Goal: Task Accomplishment & Management: Complete application form

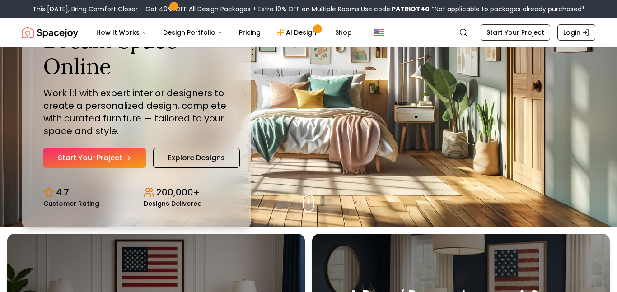
scroll to position [65, 0]
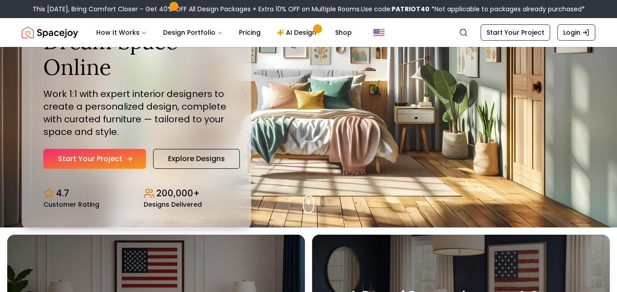
click at [111, 163] on link "Start Your Project" at bounding box center [94, 159] width 102 height 20
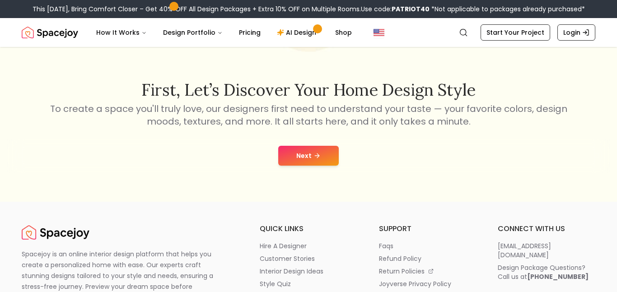
click at [298, 155] on button "Next" at bounding box center [308, 156] width 61 height 20
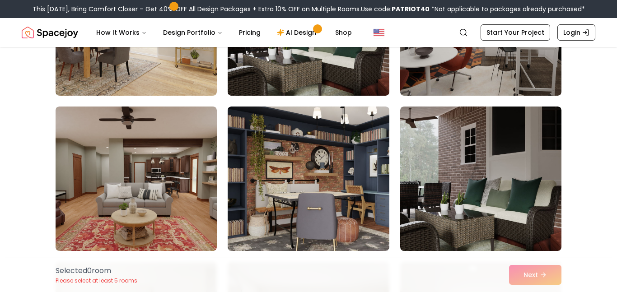
scroll to position [175, 0]
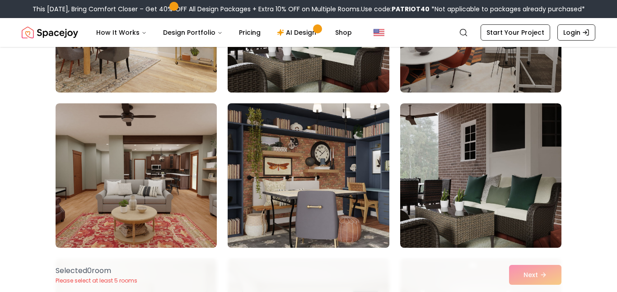
click at [340, 138] on img at bounding box center [307, 176] width 169 height 152
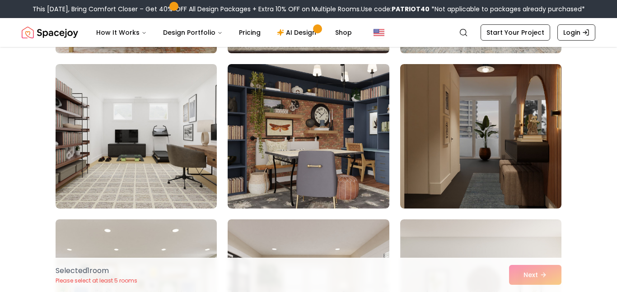
scroll to position [528, 0]
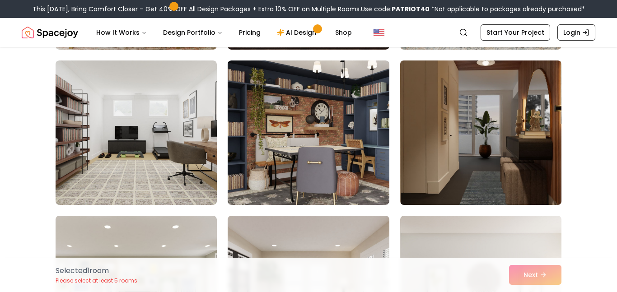
click at [459, 135] on img at bounding box center [480, 133] width 169 height 152
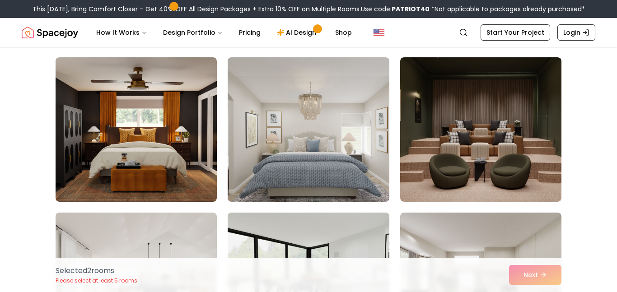
scroll to position [998, 0]
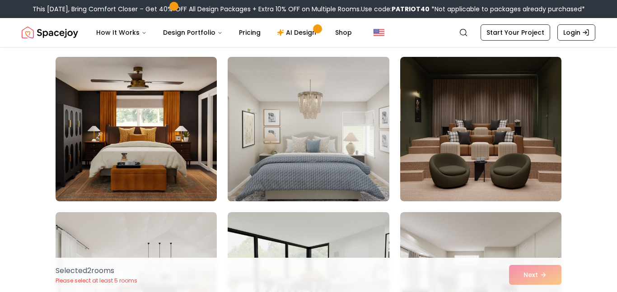
click at [357, 158] on img at bounding box center [307, 129] width 169 height 152
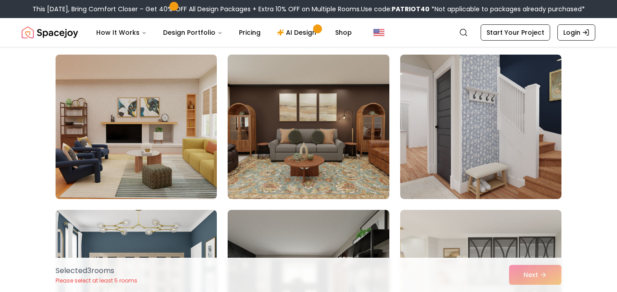
scroll to position [1311, 0]
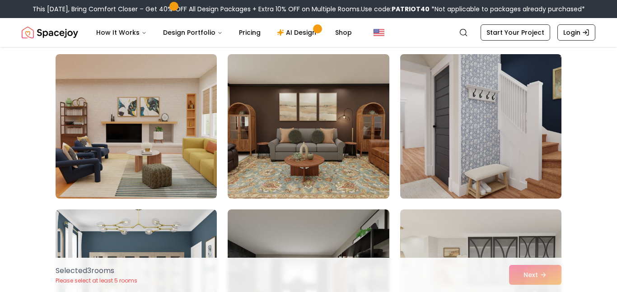
click at [424, 159] on img at bounding box center [480, 127] width 169 height 152
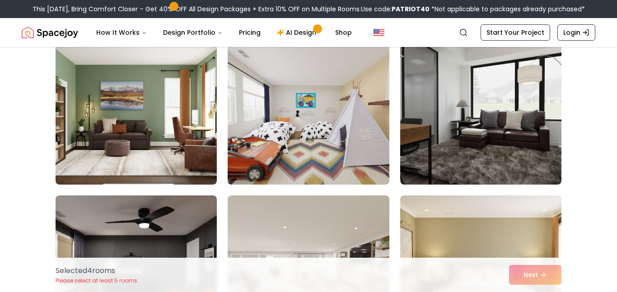
scroll to position [1951, 0]
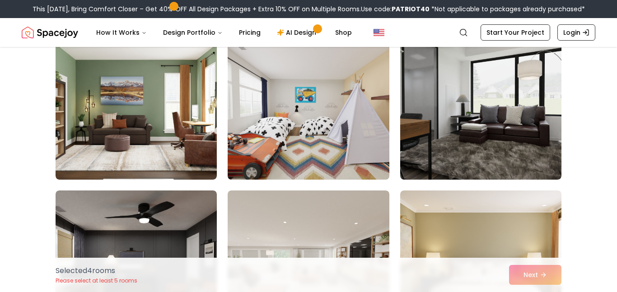
click at [326, 166] on img at bounding box center [307, 108] width 169 height 152
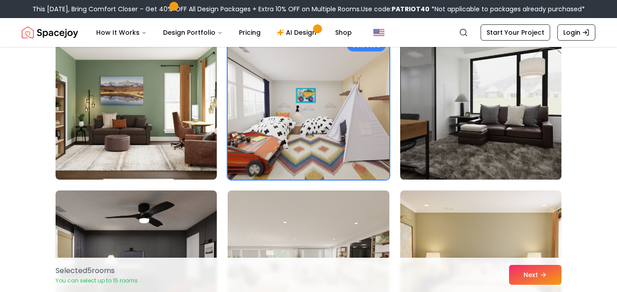
click at [425, 158] on img at bounding box center [480, 108] width 169 height 152
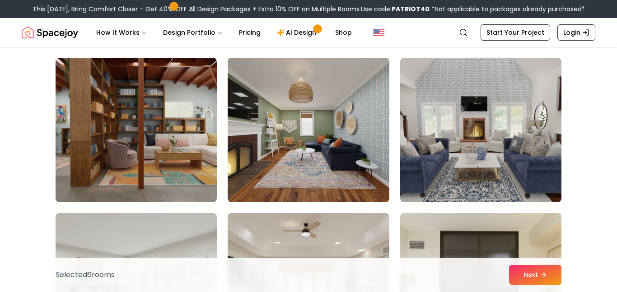
scroll to position [2244, 0]
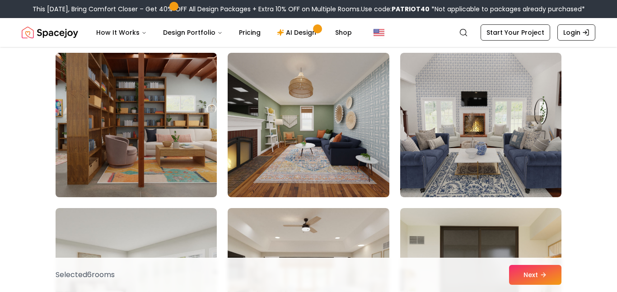
click at [171, 178] on img at bounding box center [135, 125] width 169 height 152
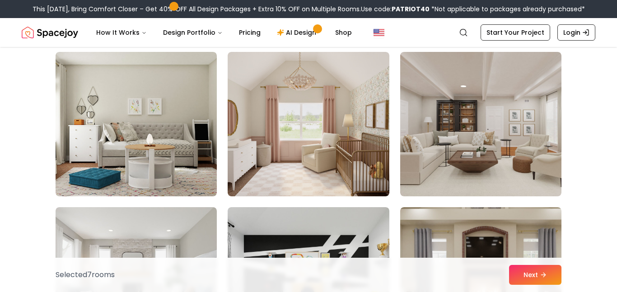
scroll to position [2867, 0]
click at [325, 172] on img at bounding box center [308, 123] width 161 height 144
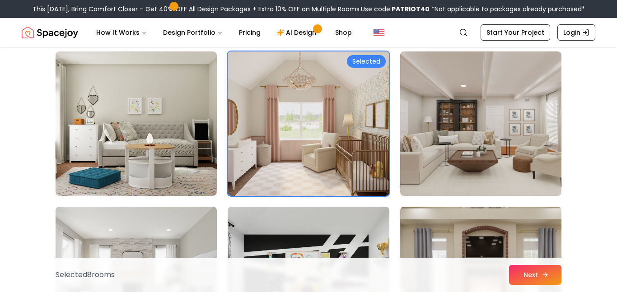
click at [523, 276] on button "Next" at bounding box center [535, 275] width 52 height 20
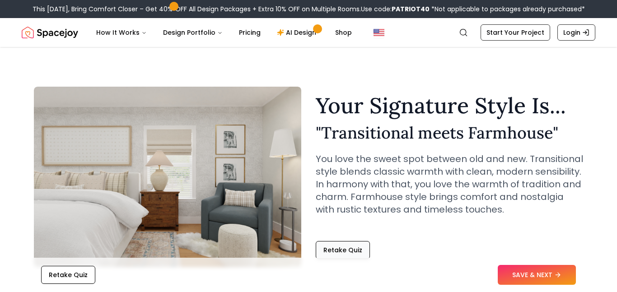
click at [339, 253] on button "Retake Quiz" at bounding box center [343, 250] width 54 height 18
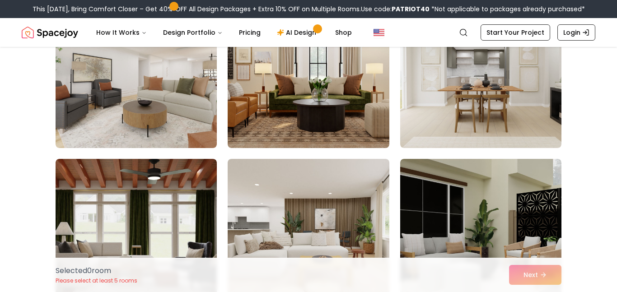
scroll to position [275, 0]
click at [319, 115] on img at bounding box center [308, 75] width 161 height 144
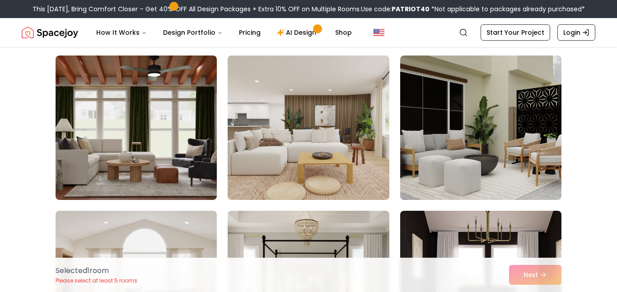
scroll to position [379, 0]
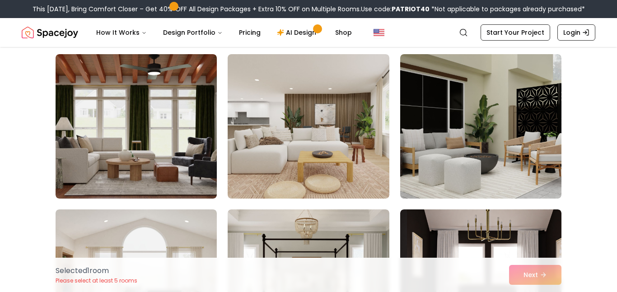
click at [319, 115] on img at bounding box center [308, 126] width 161 height 144
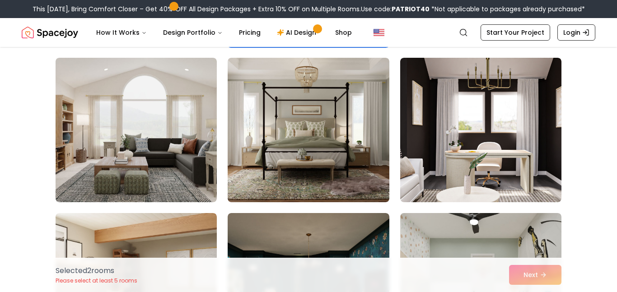
scroll to position [532, 0]
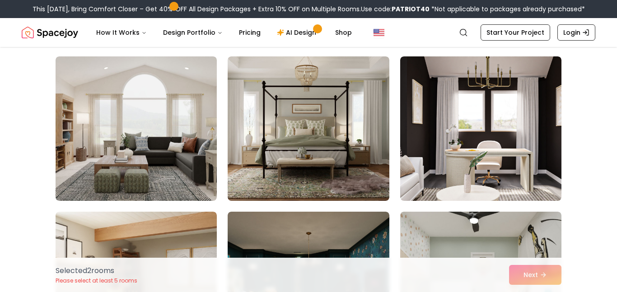
click at [319, 115] on img at bounding box center [308, 128] width 161 height 144
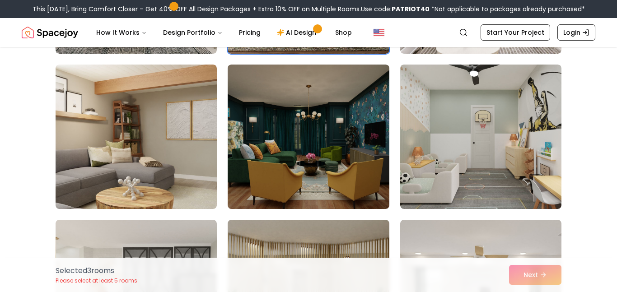
scroll to position [680, 0]
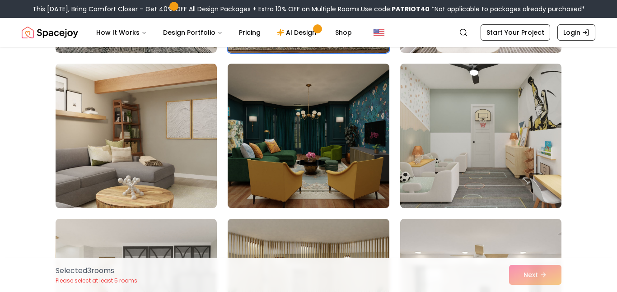
click at [319, 115] on img at bounding box center [308, 136] width 161 height 144
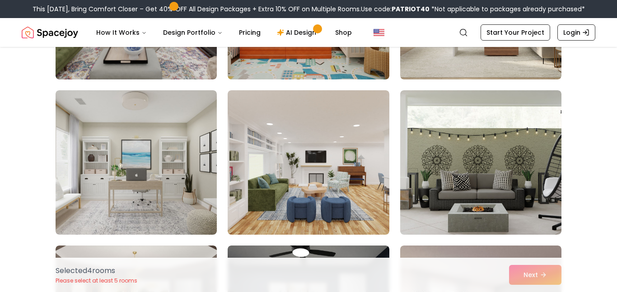
scroll to position [1120, 0]
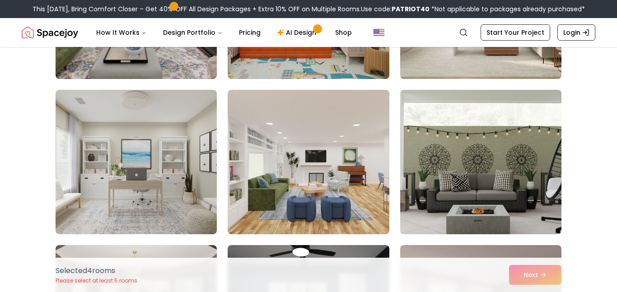
click at [436, 135] on img at bounding box center [480, 162] width 169 height 152
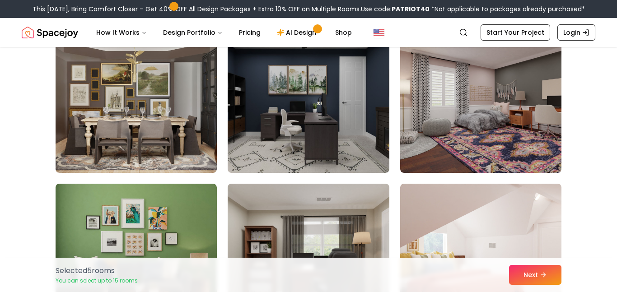
scroll to position [1339, 0]
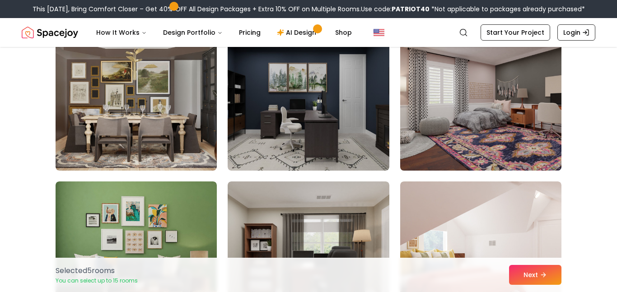
click at [427, 134] on img at bounding box center [480, 99] width 169 height 152
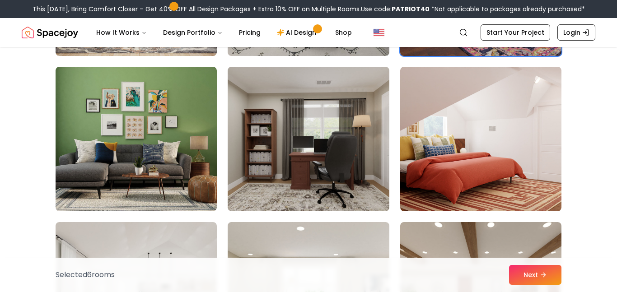
scroll to position [1452, 0]
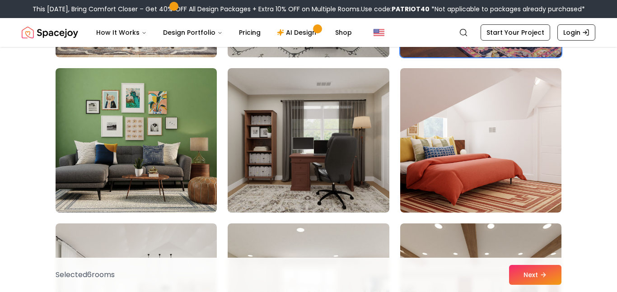
click at [427, 134] on img at bounding box center [480, 140] width 161 height 144
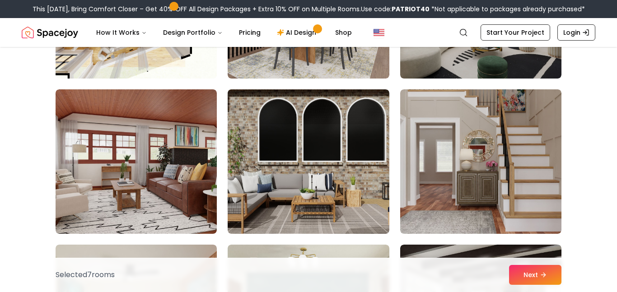
scroll to position [2368, 0]
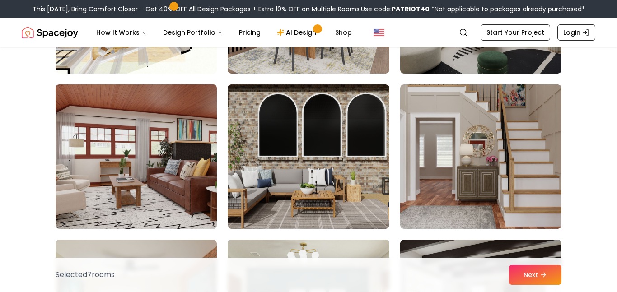
click at [171, 179] on img at bounding box center [135, 157] width 169 height 152
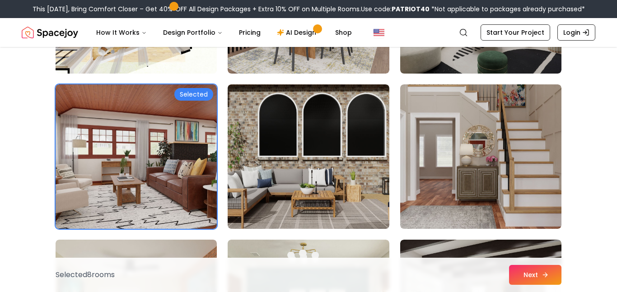
click at [556, 273] on button "Next" at bounding box center [535, 275] width 52 height 20
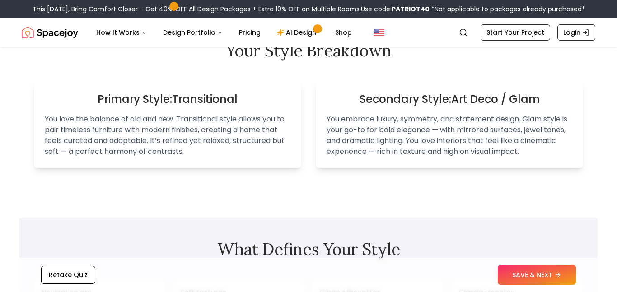
scroll to position [568, 0]
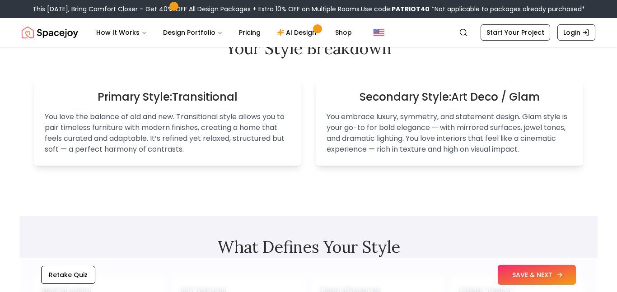
click at [526, 277] on button "SAVE & NEXT" at bounding box center [537, 275] width 78 height 20
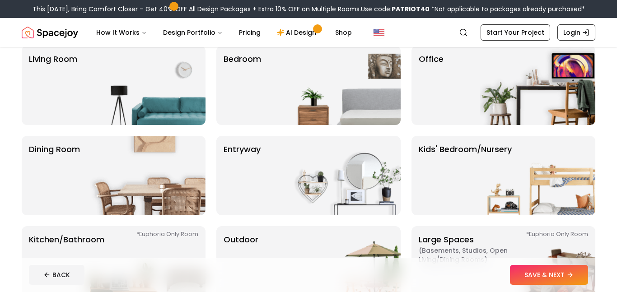
scroll to position [80, 0]
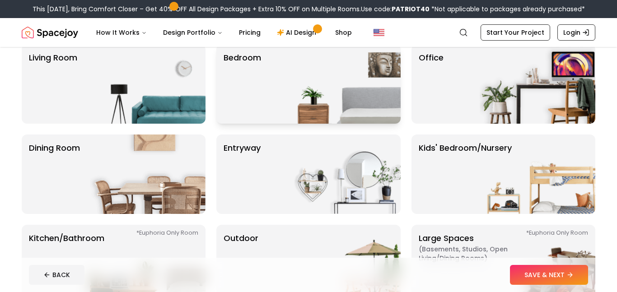
click at [289, 103] on img at bounding box center [343, 83] width 116 height 79
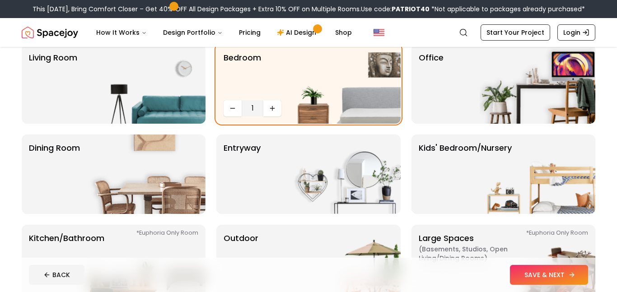
click at [519, 278] on button "SAVE & NEXT" at bounding box center [549, 275] width 78 height 20
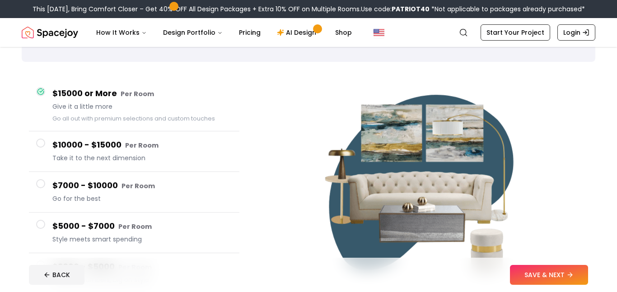
scroll to position [50, 0]
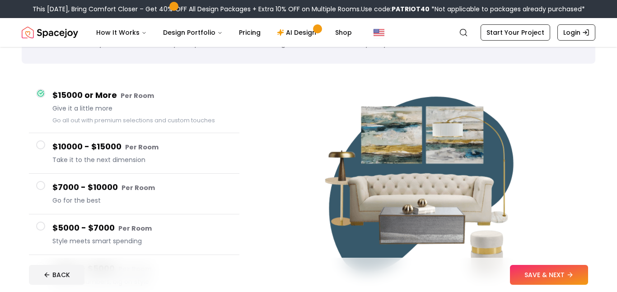
click at [193, 146] on h4 "$10000 - $15000 Per Room" at bounding box center [142, 146] width 180 height 13
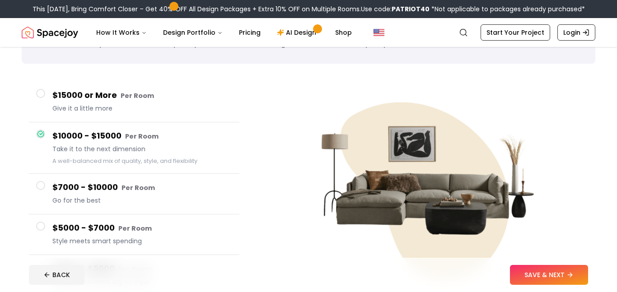
click at [180, 190] on h4 "$7000 - $10000 Per Room" at bounding box center [142, 187] width 180 height 13
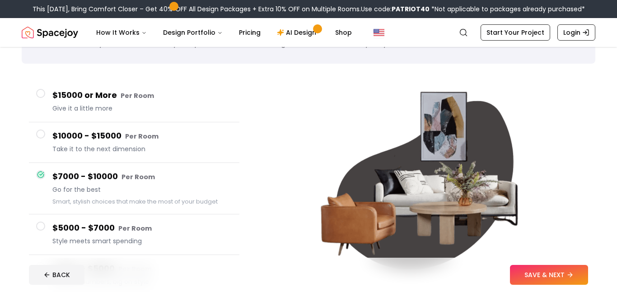
click at [182, 232] on h4 "$5000 - $7000 Per Room" at bounding box center [142, 228] width 180 height 13
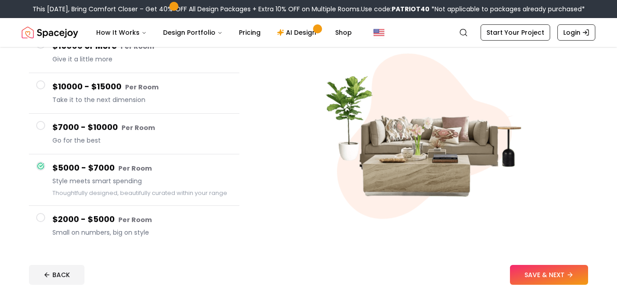
scroll to position [102, 0]
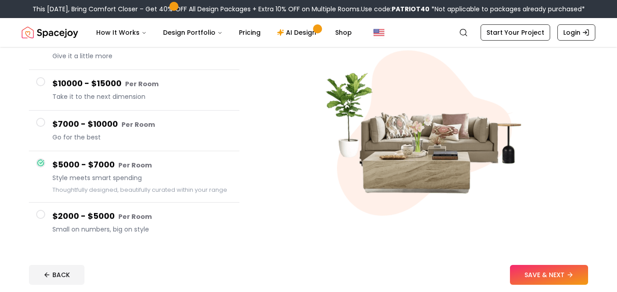
click at [182, 232] on span "Small on numbers, big on style" at bounding box center [142, 229] width 180 height 9
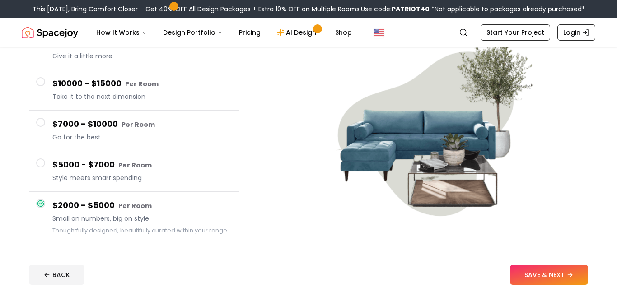
scroll to position [0, 0]
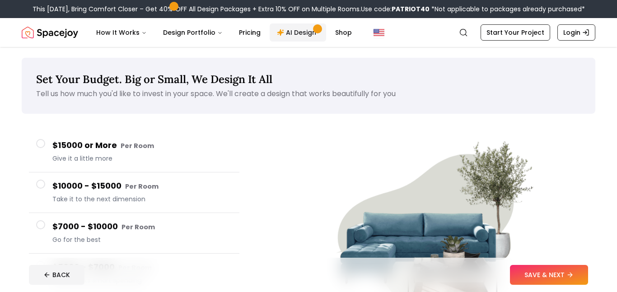
click at [299, 32] on link "AI Design" at bounding box center [298, 32] width 56 height 18
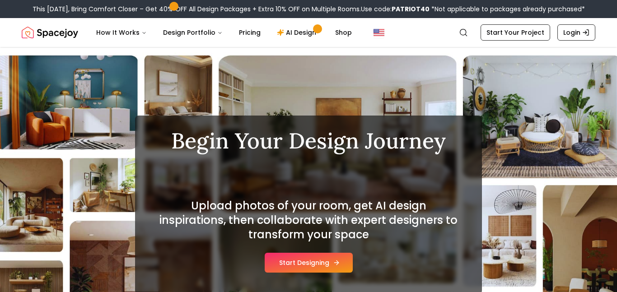
click at [313, 261] on button "Start Designing" at bounding box center [309, 263] width 88 height 20
